Goal: Information Seeking & Learning: Learn about a topic

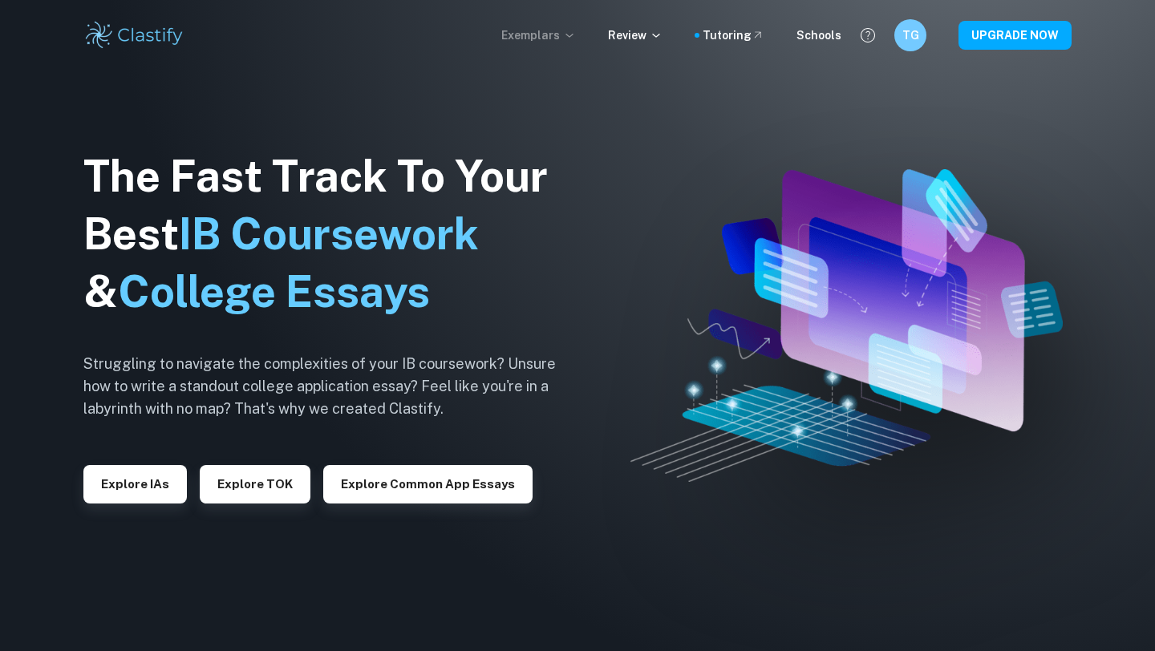
click at [531, 34] on p "Exemplars" at bounding box center [538, 35] width 75 height 18
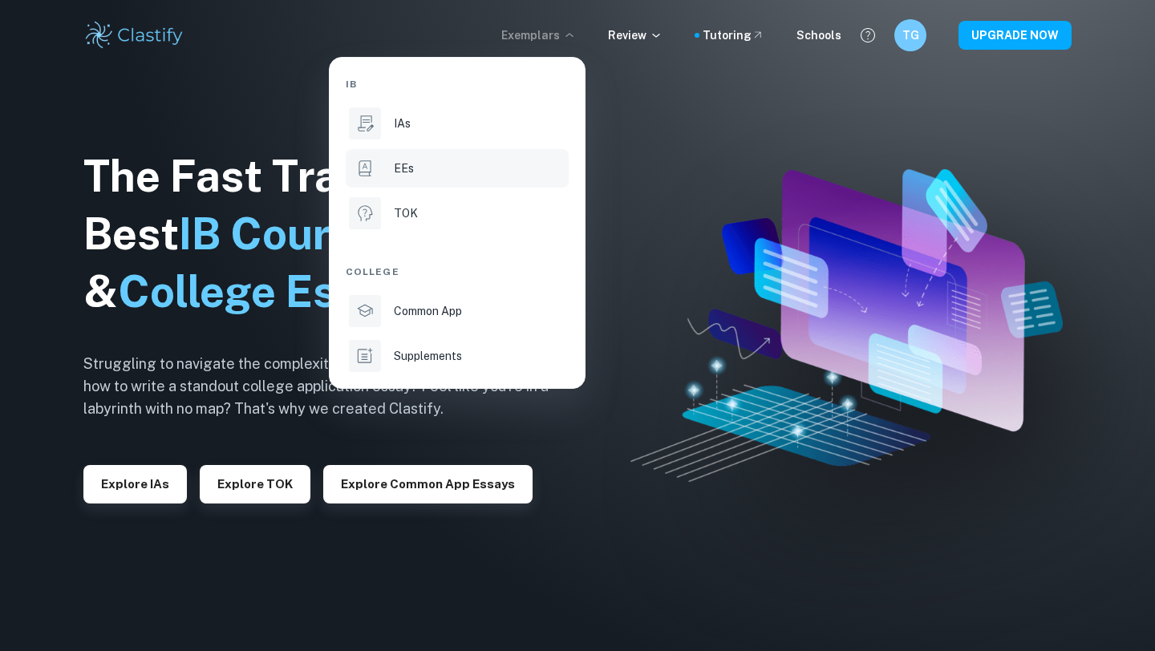
click at [382, 177] on li "EEs" at bounding box center [457, 168] width 223 height 39
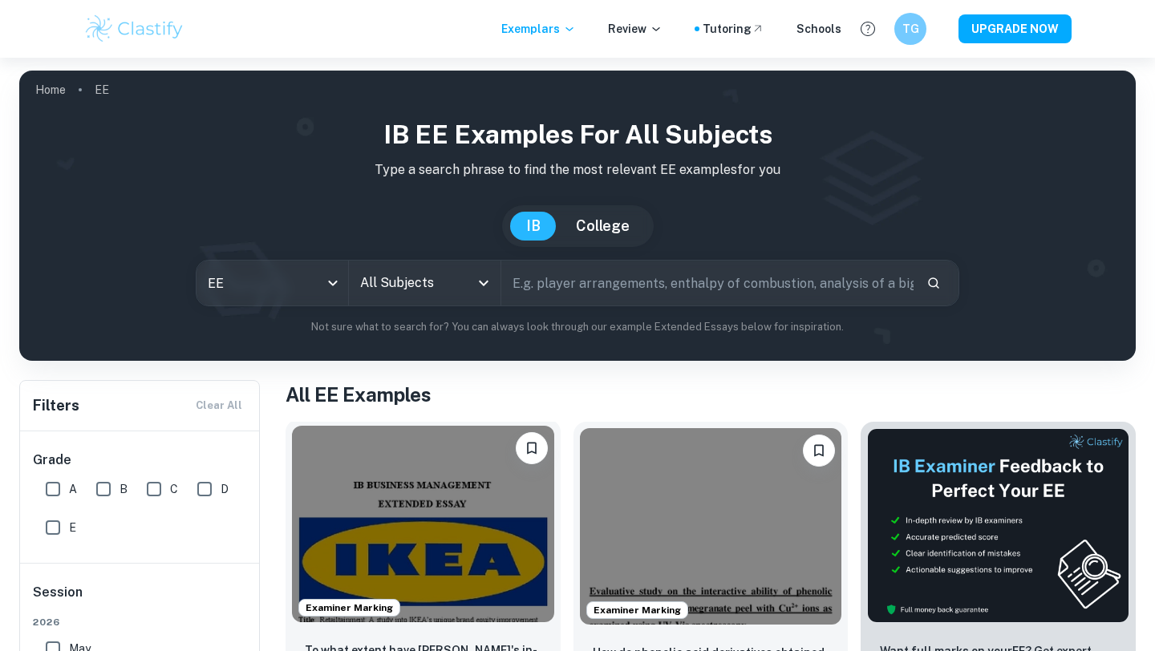
click at [371, 550] on img at bounding box center [423, 524] width 262 height 197
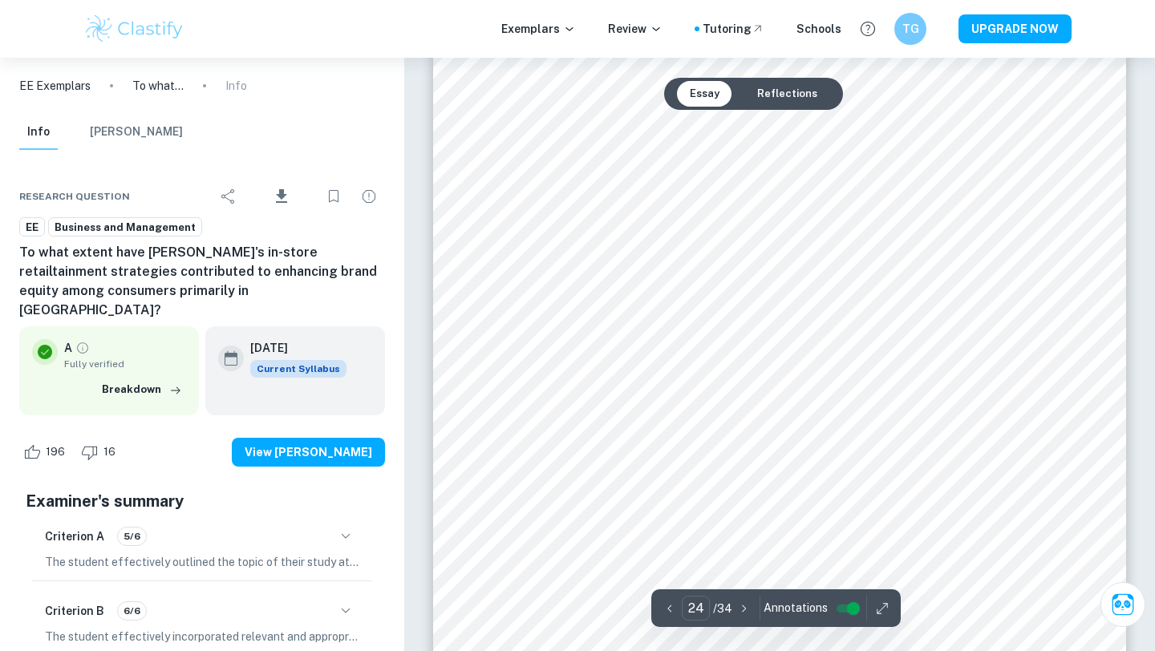
scroll to position [23545, 0]
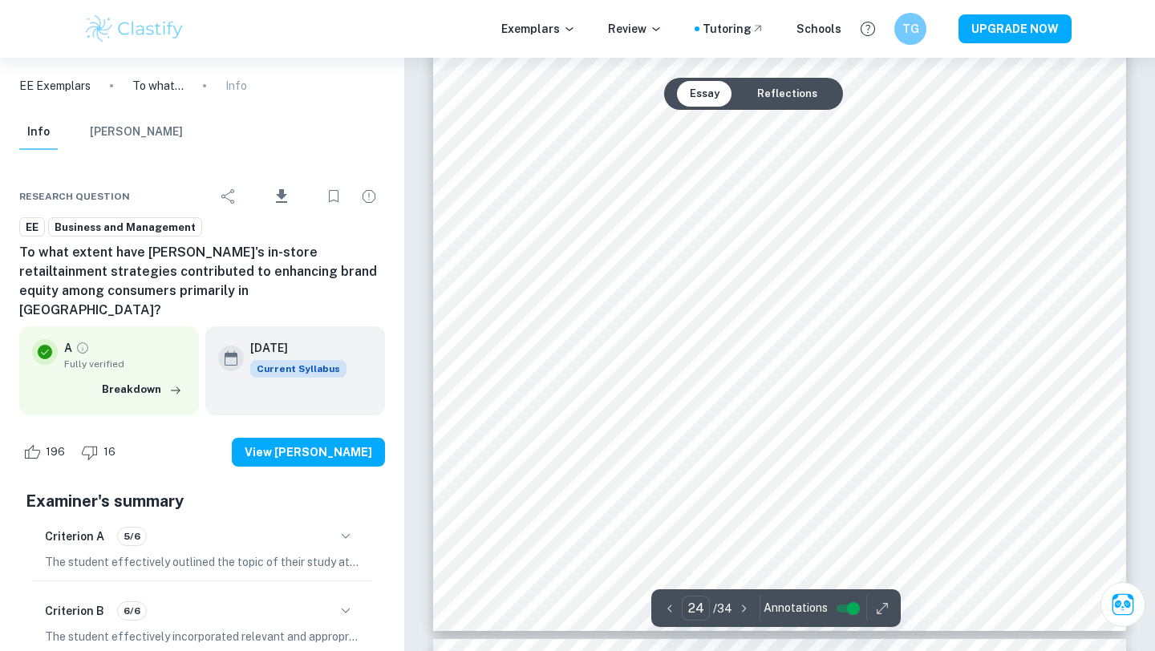
type input "25"
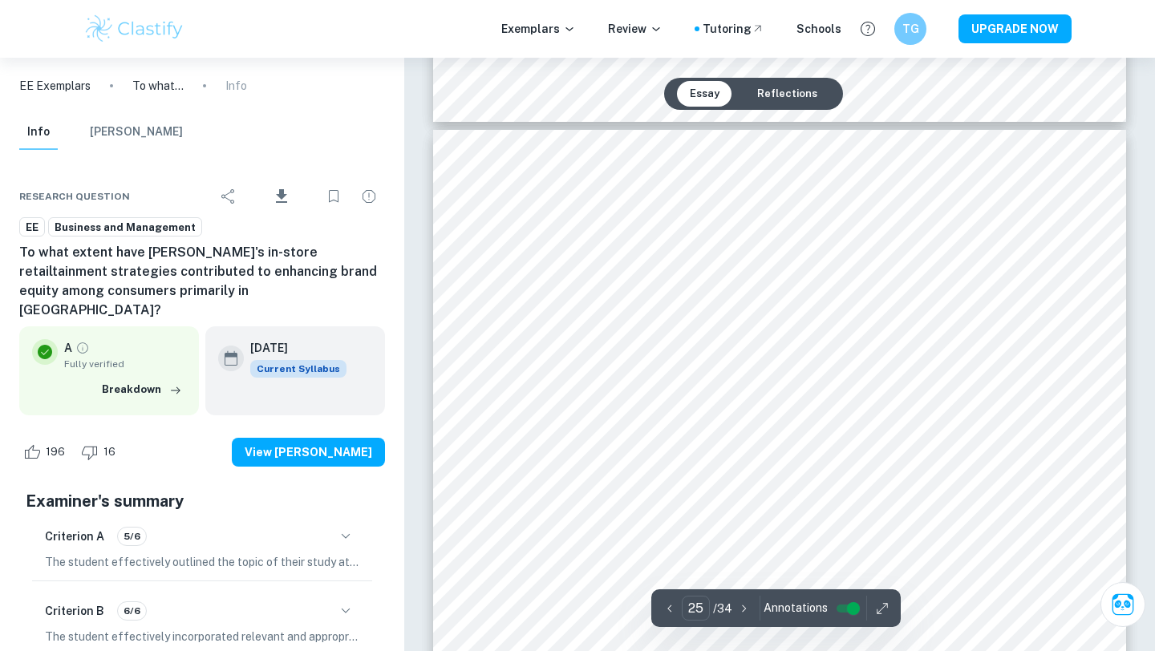
scroll to position [24186, 0]
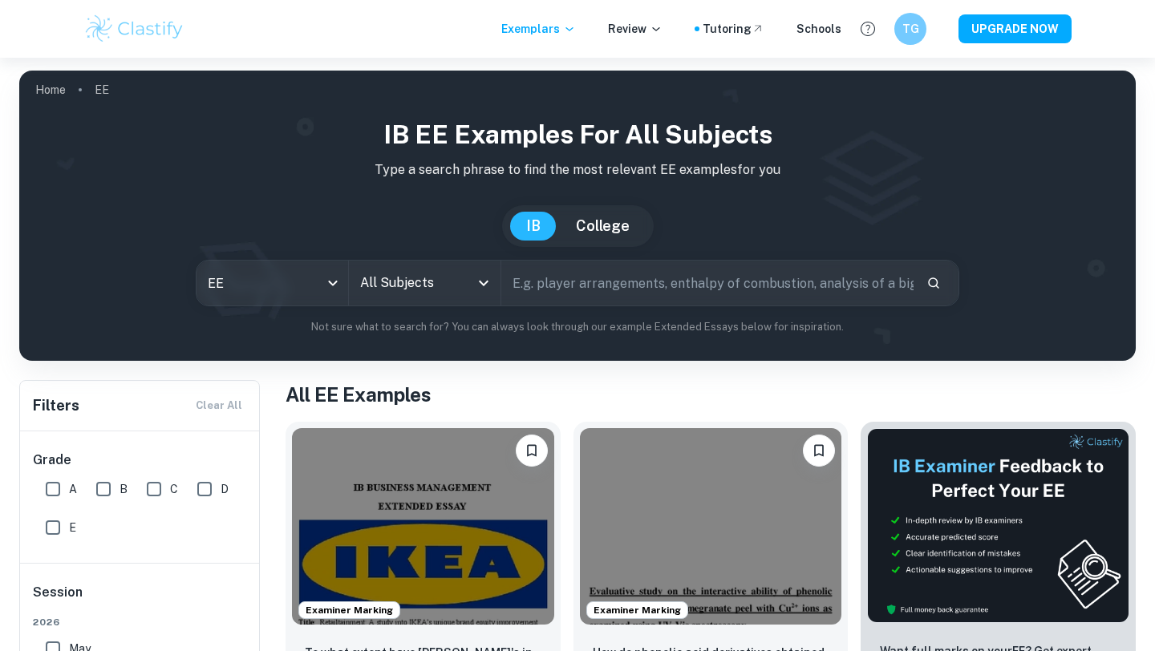
click at [594, 294] on input "text" at bounding box center [707, 283] width 412 height 45
type input "tesla"
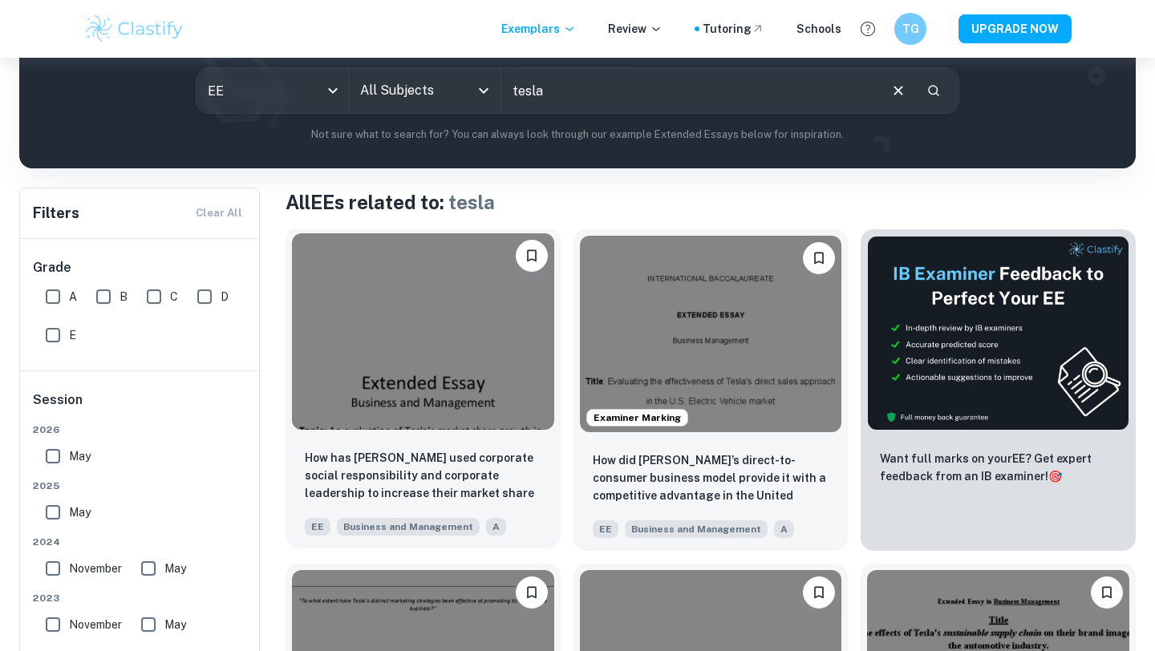
scroll to position [192, 0]
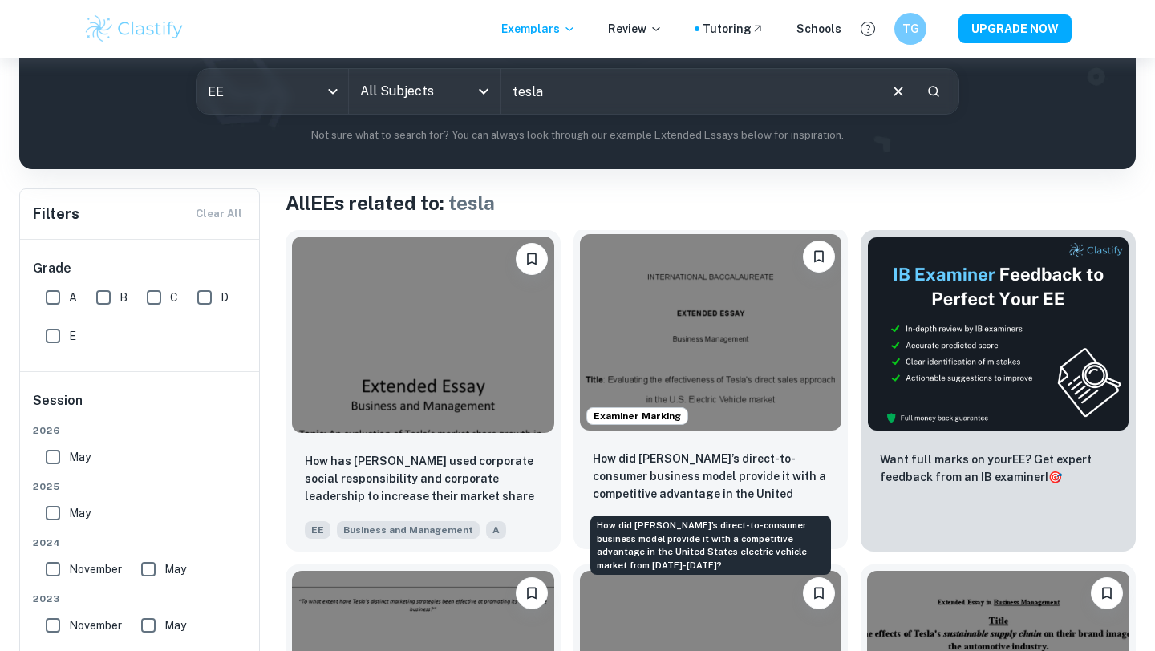
click at [721, 467] on p "How did [PERSON_NAME]’s direct-to-consumer business model provide it with a com…" at bounding box center [711, 477] width 237 height 55
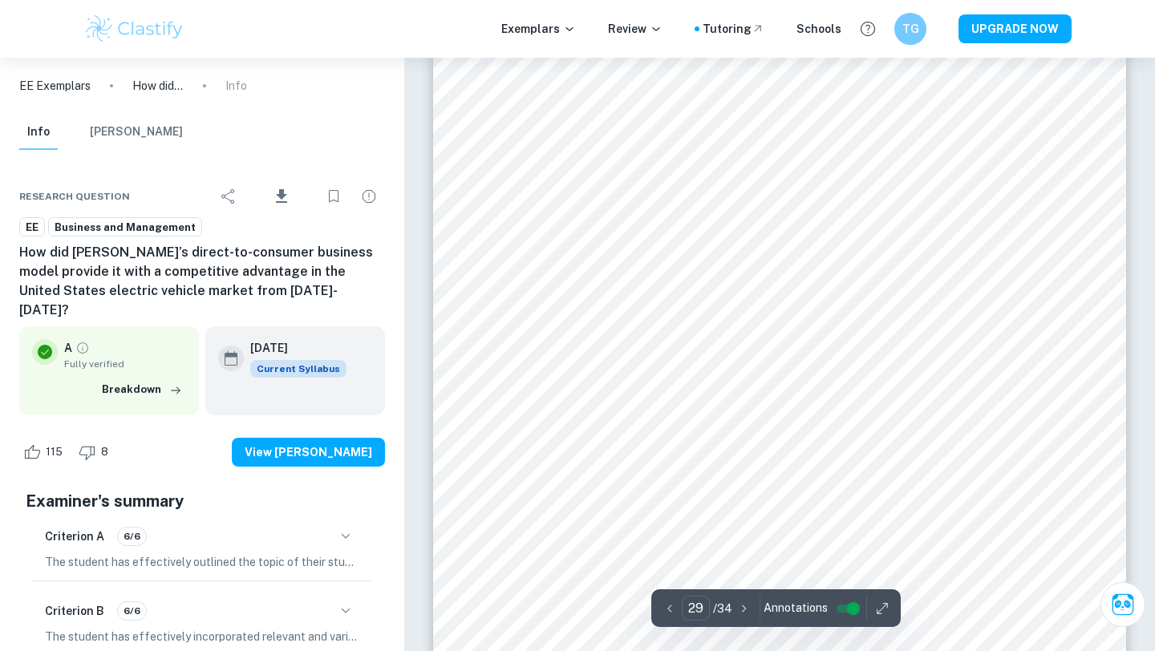
scroll to position [26051, 0]
type input "30"
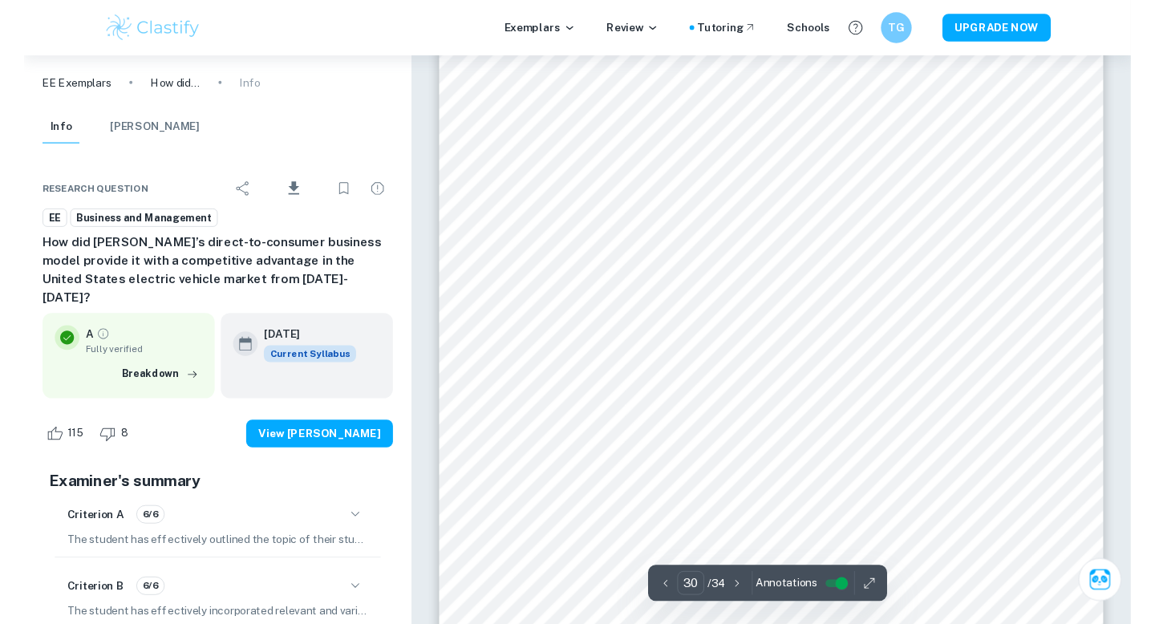
scroll to position [27049, 0]
